Goal: Information Seeking & Learning: Learn about a topic

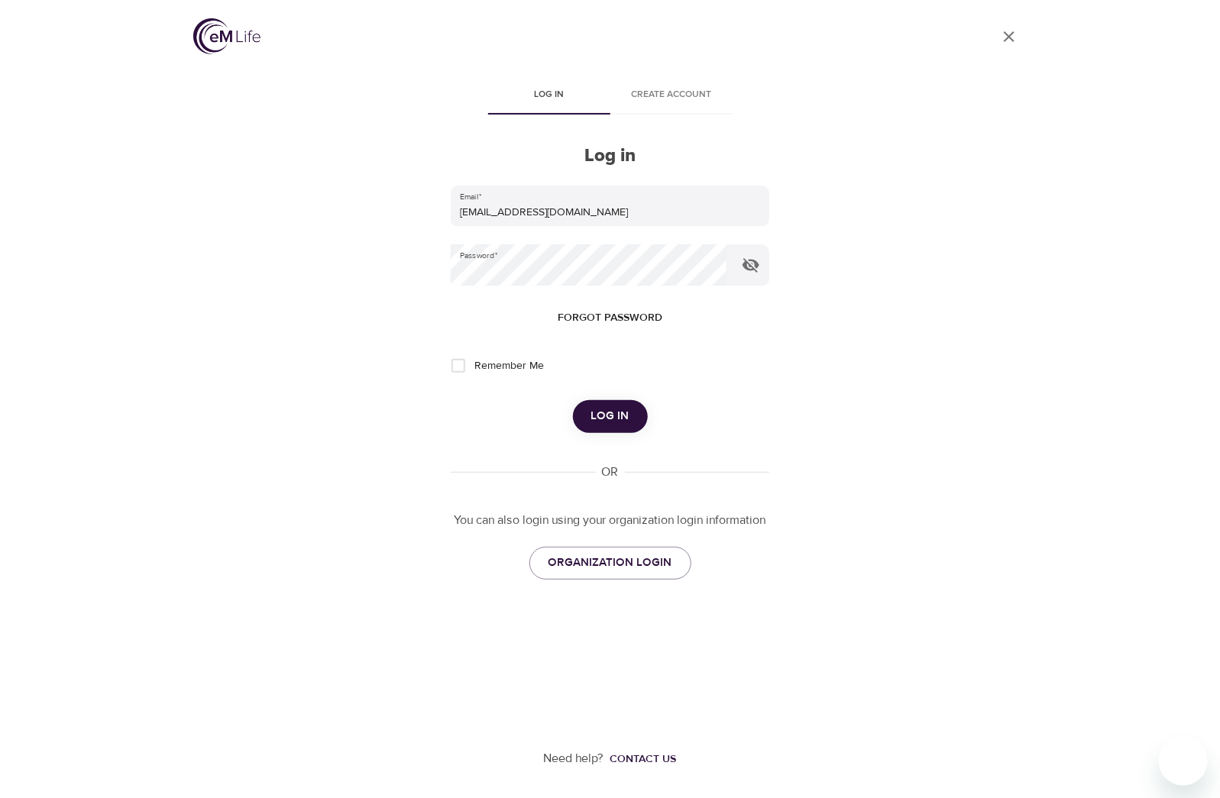
drag, startPoint x: 518, startPoint y: 1, endPoint x: 168, endPoint y: 158, distance: 383.7
click at [160, 164] on div "User Profile Log in Create account Log in Email   * mallorymiller617@gmail.com …" at bounding box center [610, 399] width 1220 height 798
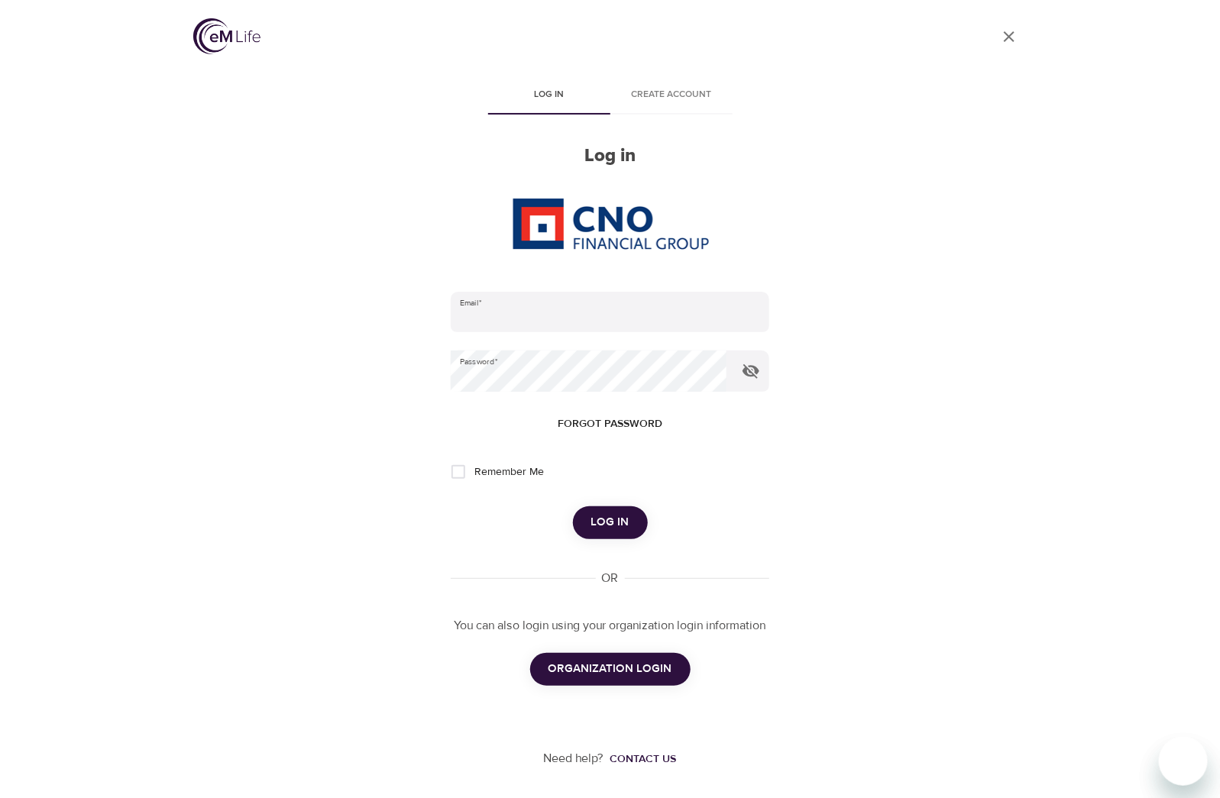
type input "mallorymiller617@gmail.com"
click at [609, 669] on span "ORGANIZATION LOGIN" at bounding box center [611, 669] width 124 height 20
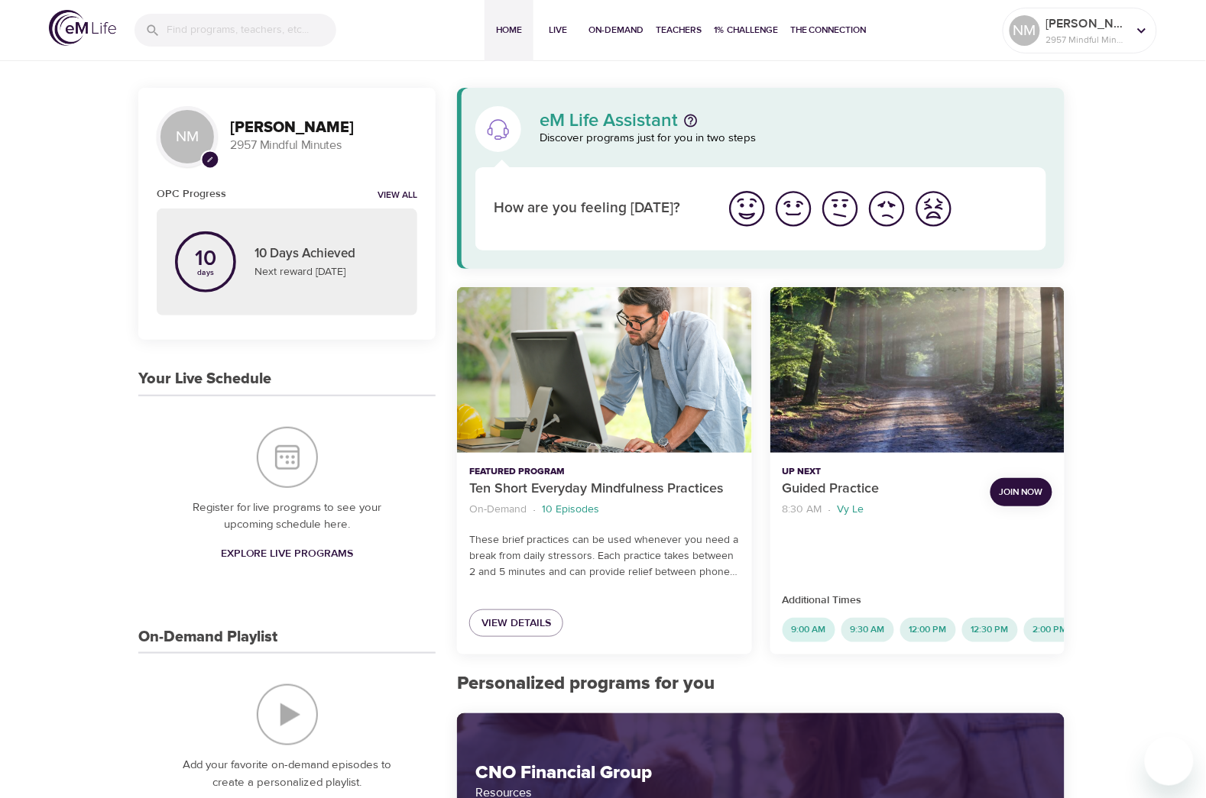
click at [812, 626] on span "9:00 AM" at bounding box center [808, 629] width 53 height 13
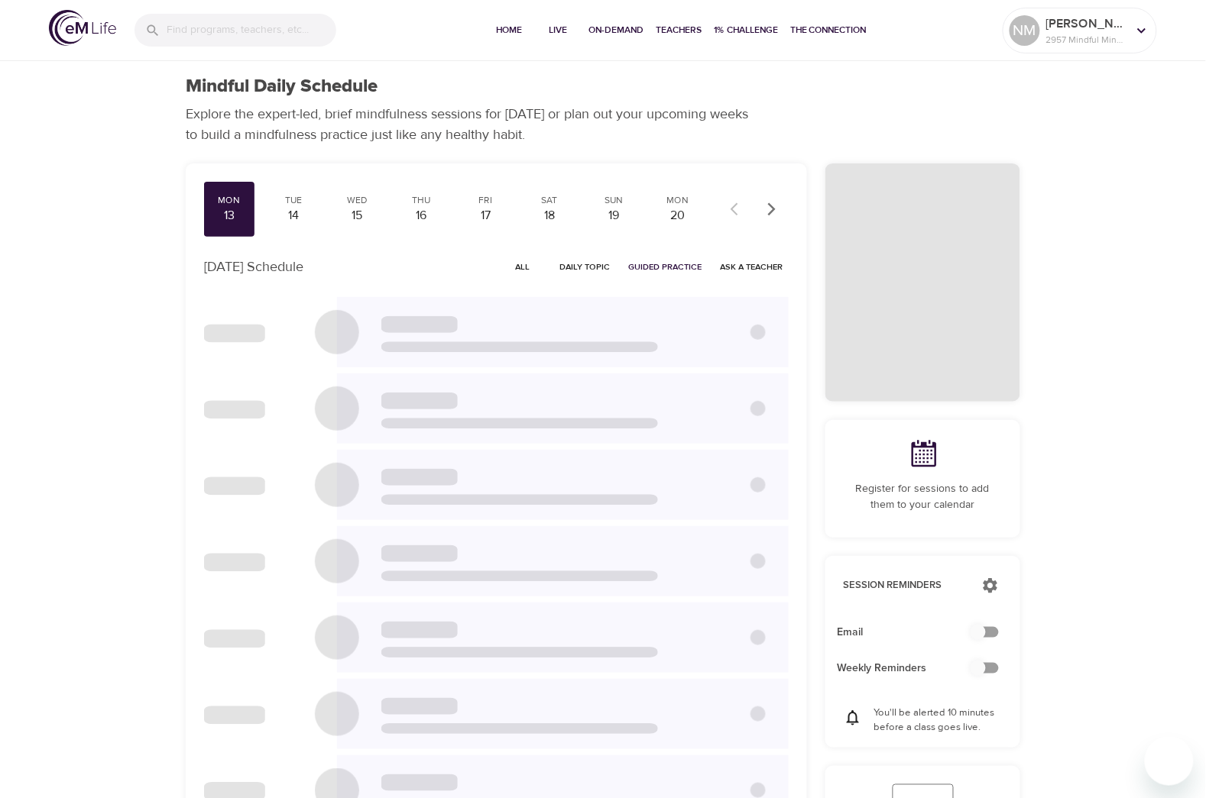
checkbox input "true"
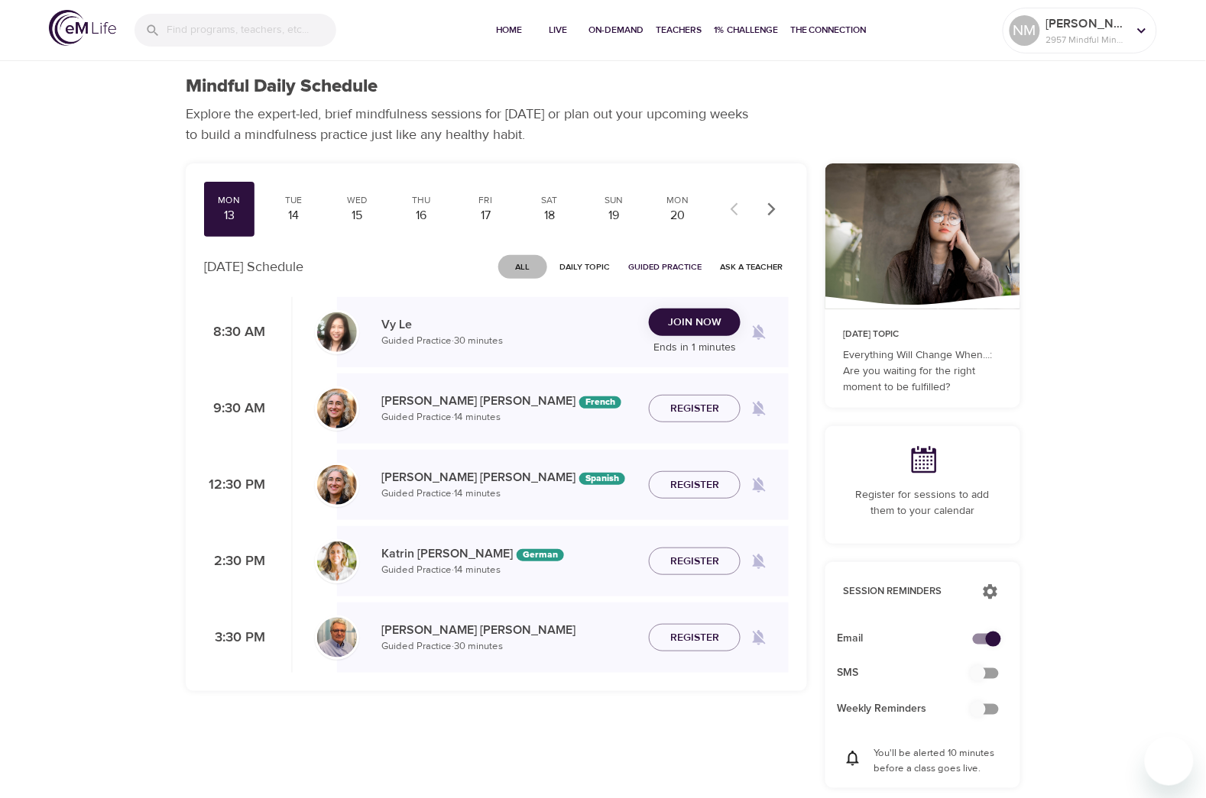
click at [521, 261] on span "All" at bounding box center [522, 267] width 37 height 15
